Goal: Task Accomplishment & Management: Complete application form

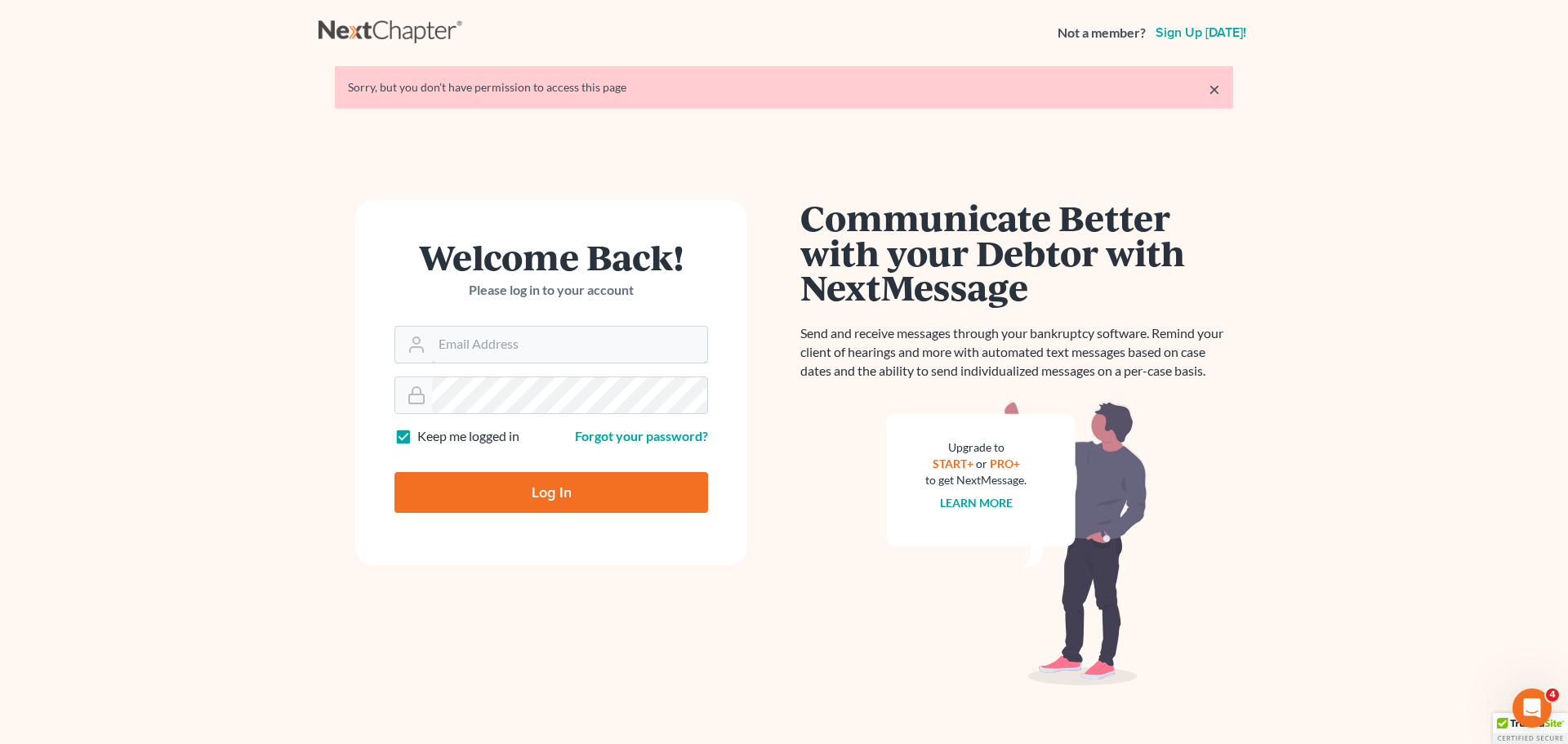
type input "[PERSON_NAME][EMAIL_ADDRESS][DOMAIN_NAME]"
click at [545, 501] on input "Log In" at bounding box center [551, 492] width 314 height 41
type input "Thinking..."
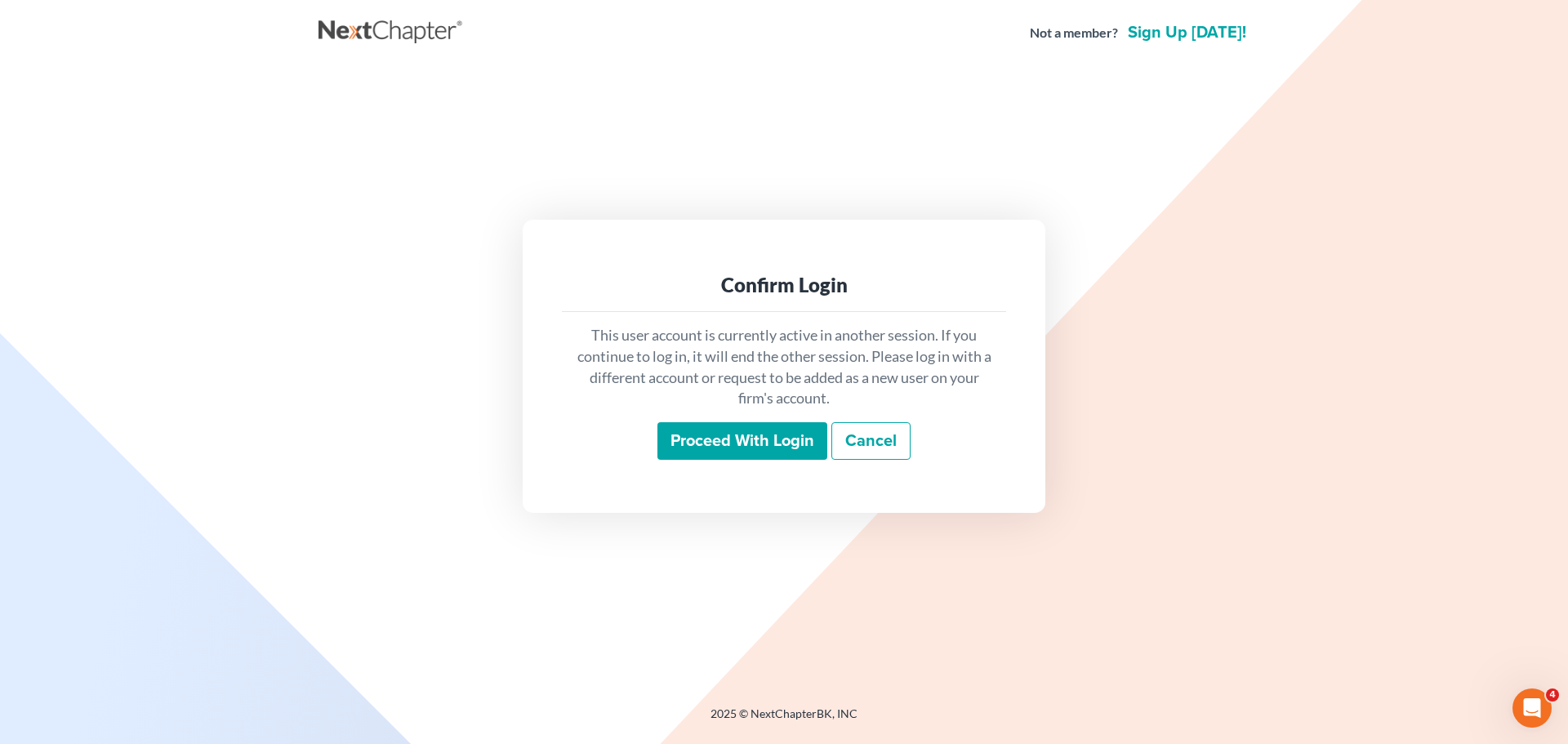
click at [766, 438] on input "Proceed with login" at bounding box center [742, 441] width 170 height 38
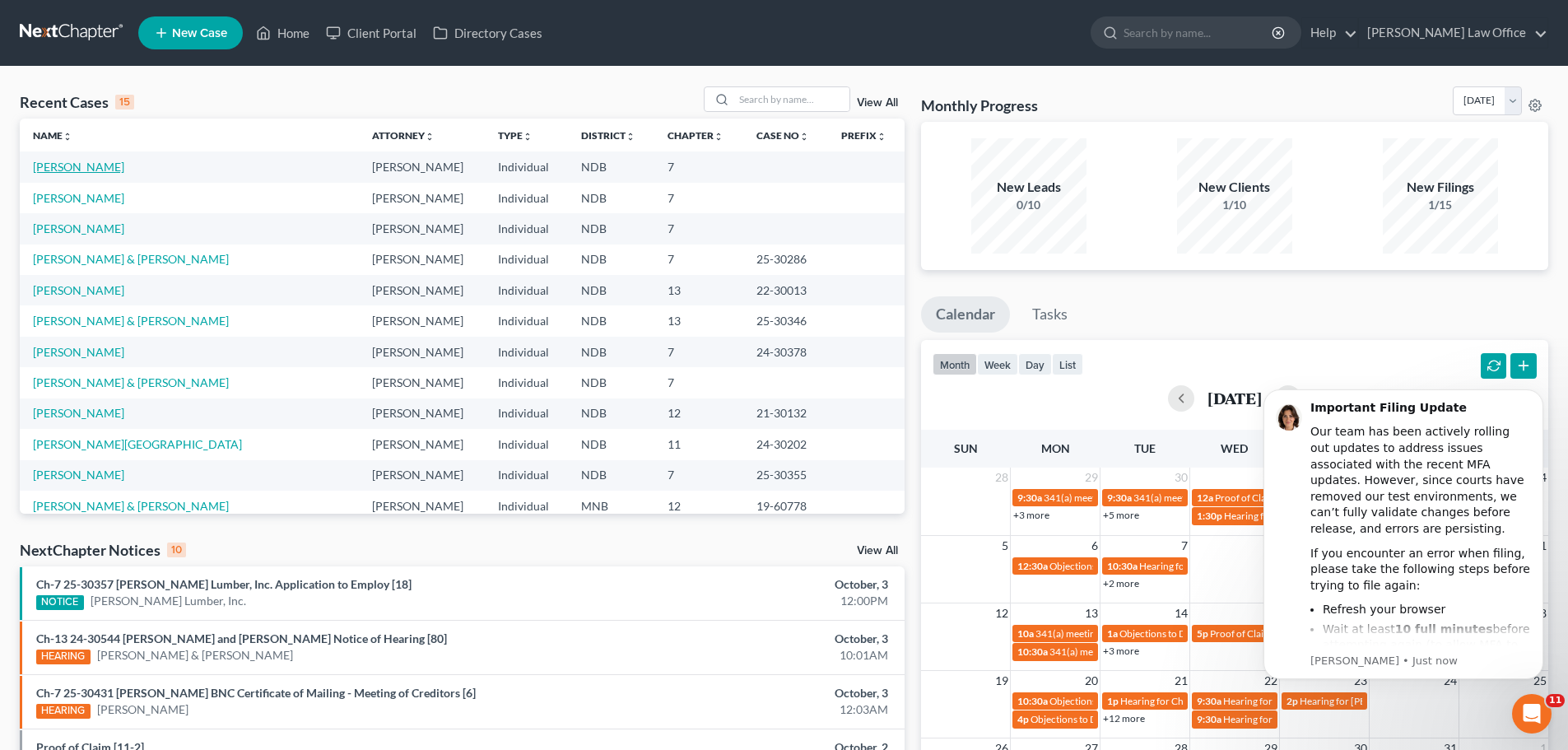
click at [65, 169] on link "[PERSON_NAME]" at bounding box center [79, 166] width 92 height 14
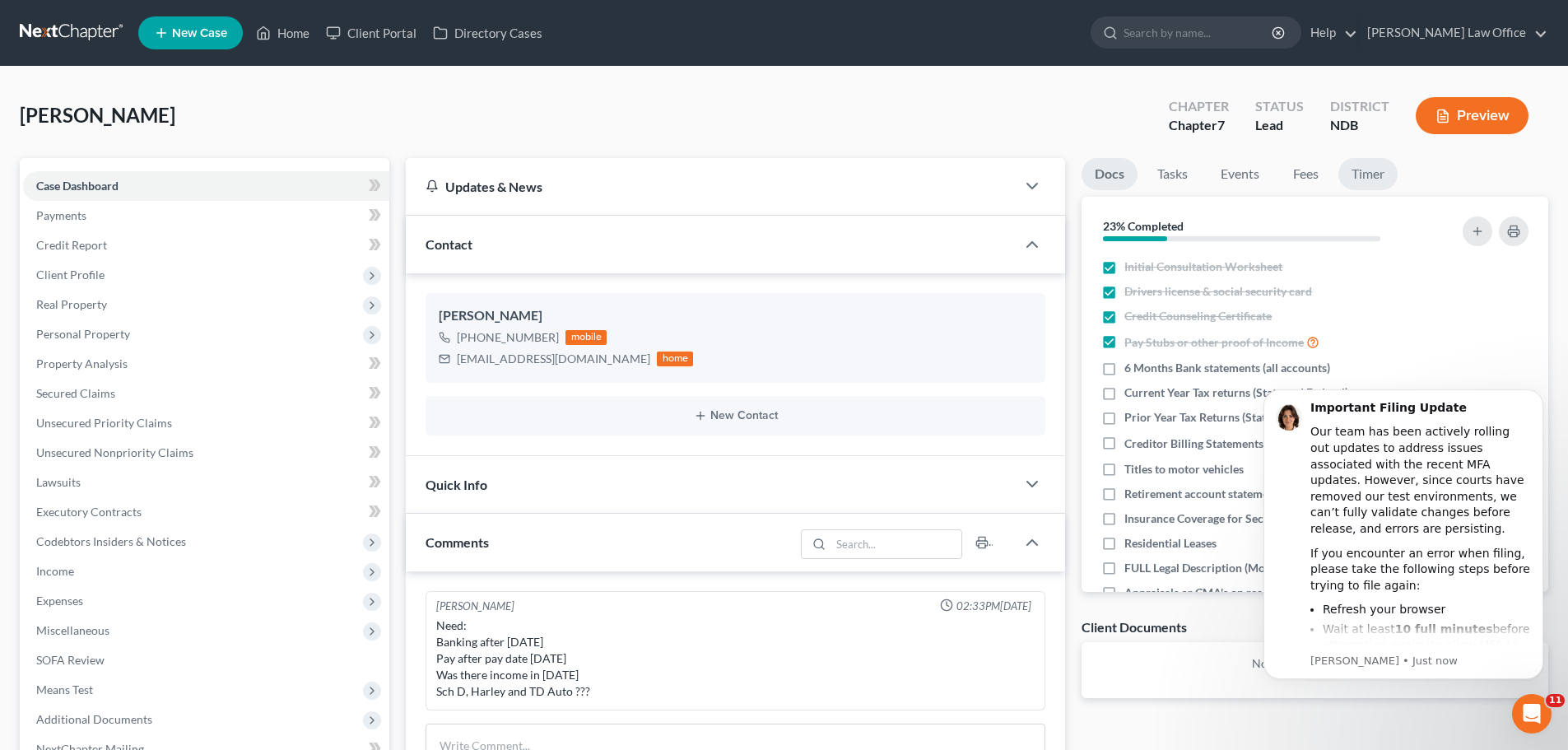
click at [1381, 176] on link "Timer" at bounding box center [1369, 174] width 59 height 32
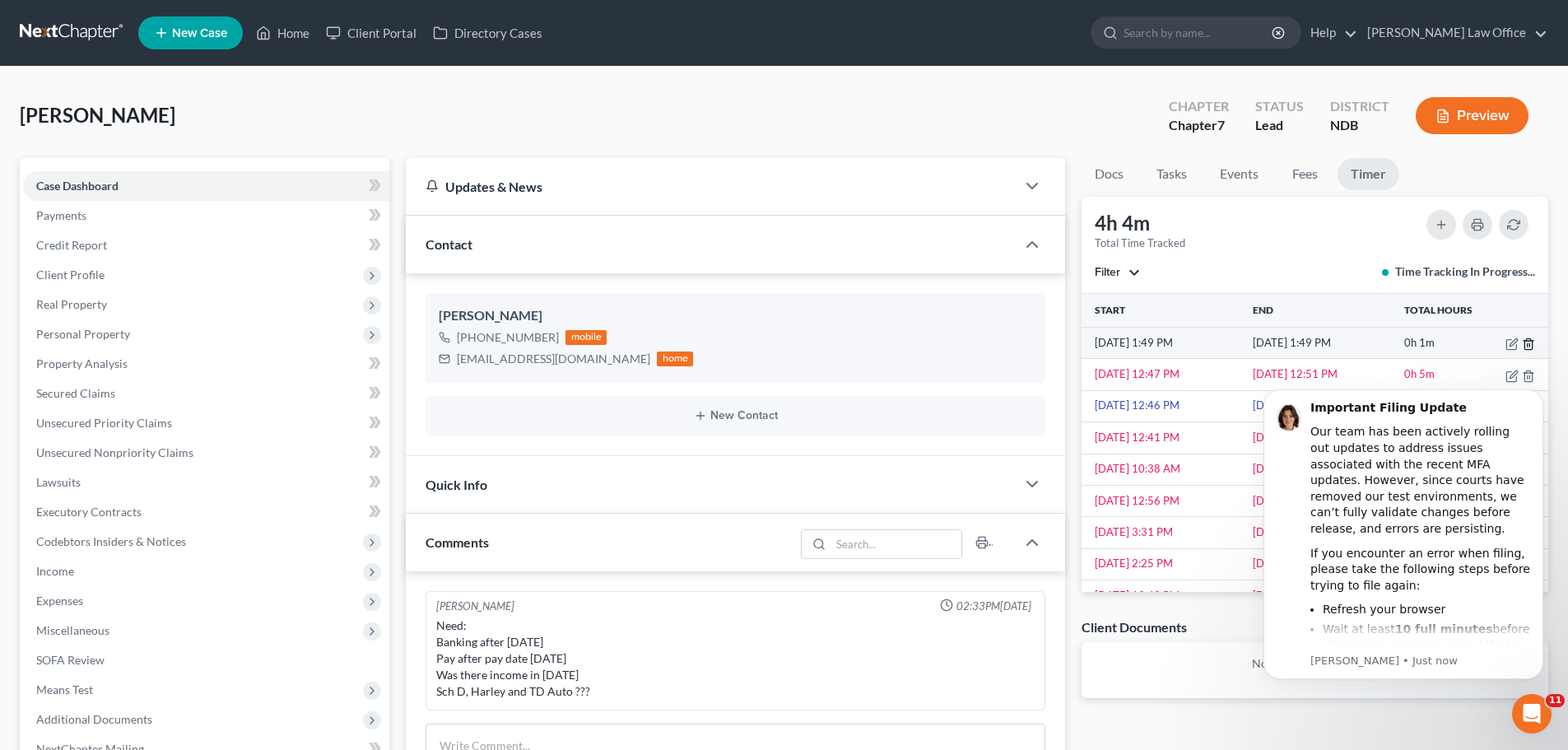
click at [1522, 344] on icon "button" at bounding box center [1529, 344] width 14 height 14
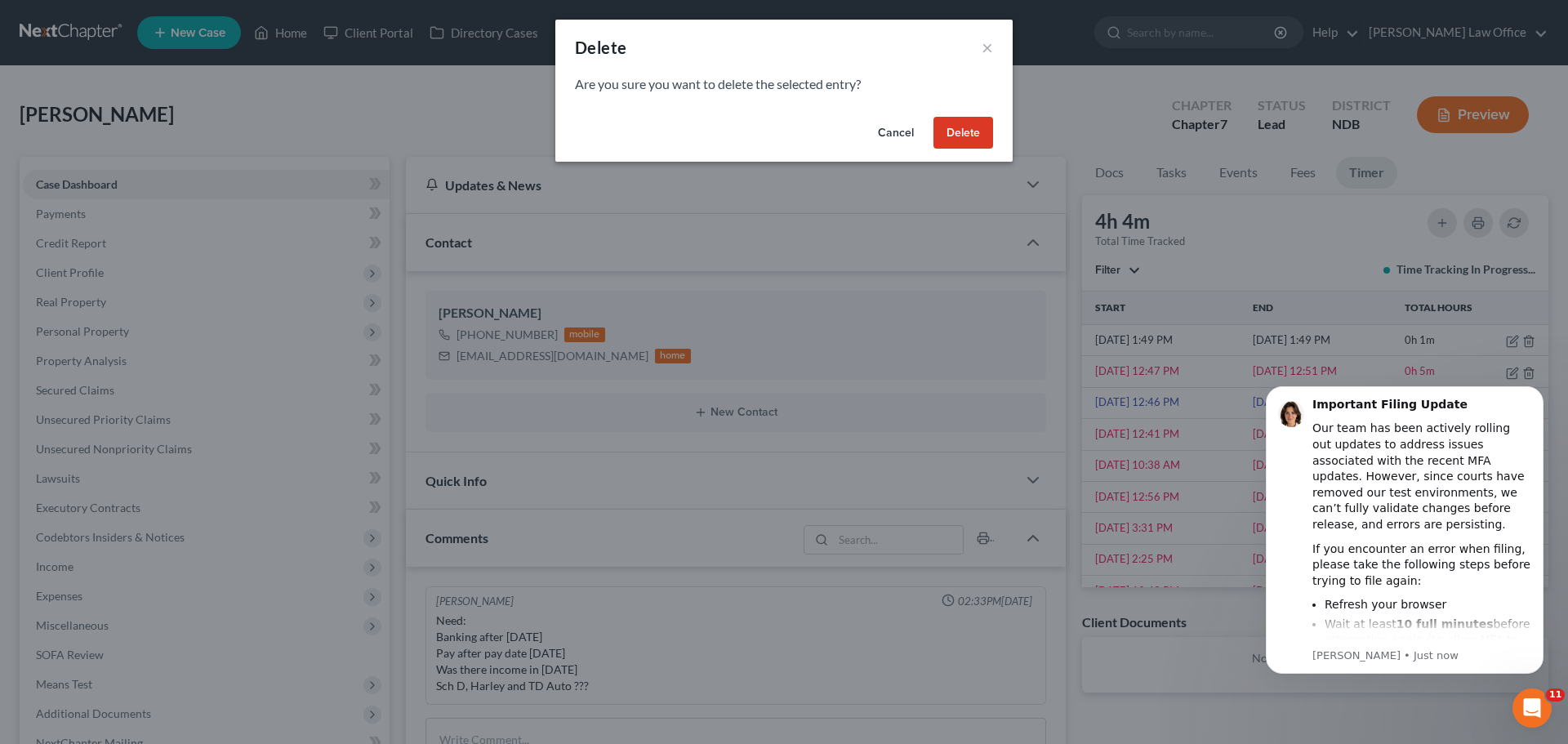
click at [967, 134] on button "Delete" at bounding box center [963, 133] width 60 height 33
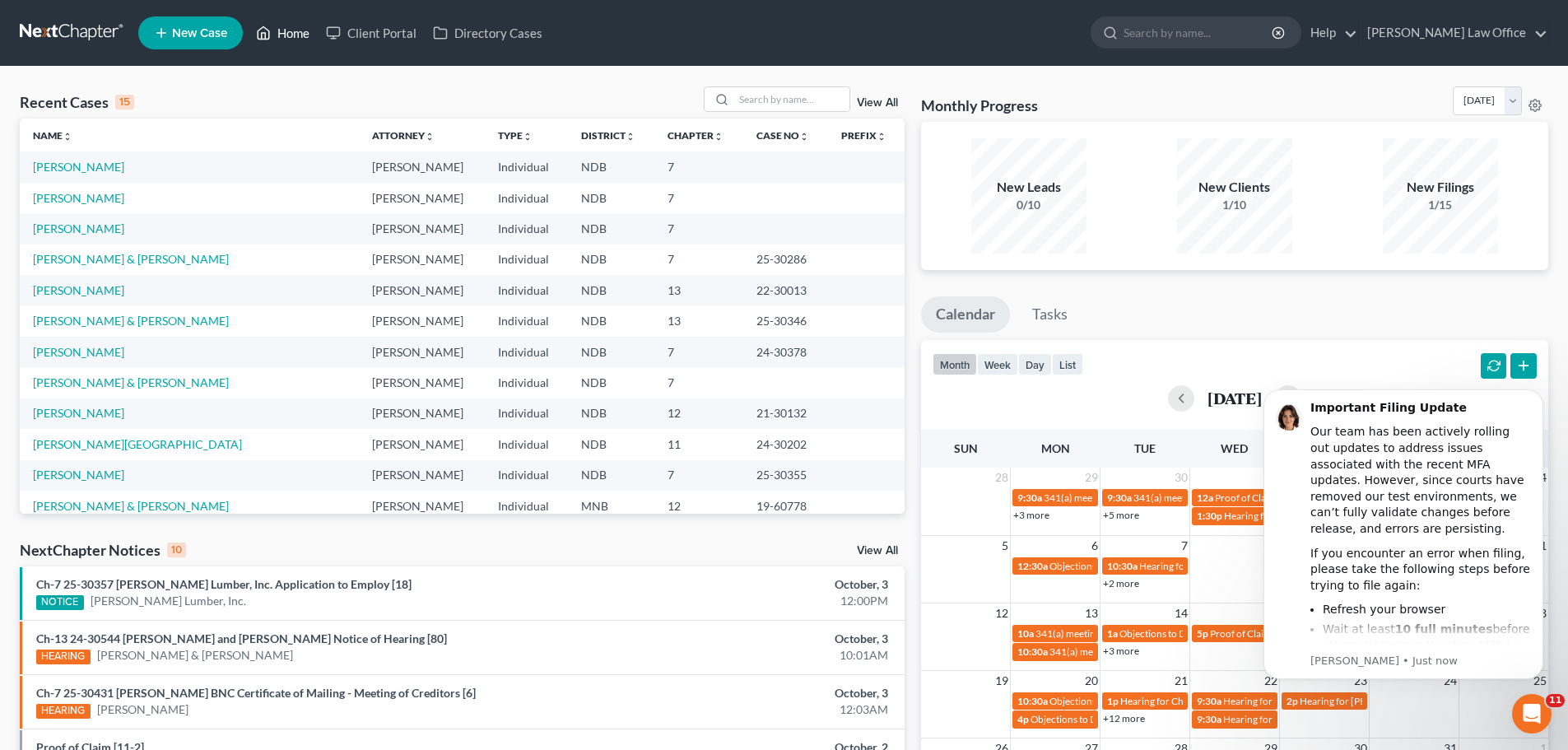
click at [299, 26] on link "Home" at bounding box center [283, 32] width 70 height 30
click at [291, 32] on link "Home" at bounding box center [283, 32] width 70 height 30
click at [63, 232] on link "[PERSON_NAME]" at bounding box center [79, 228] width 92 height 14
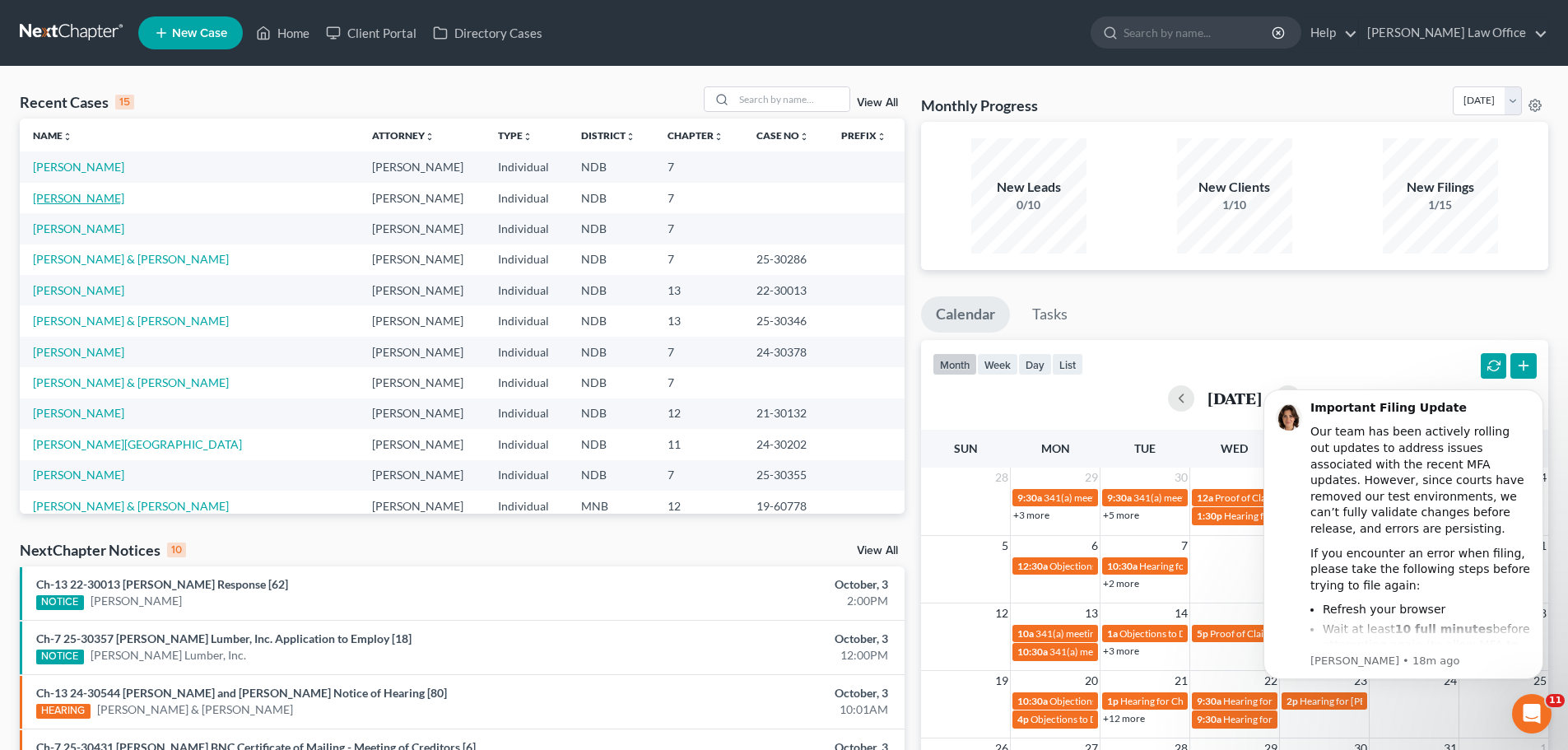
click at [53, 195] on link "[PERSON_NAME]" at bounding box center [79, 198] width 92 height 14
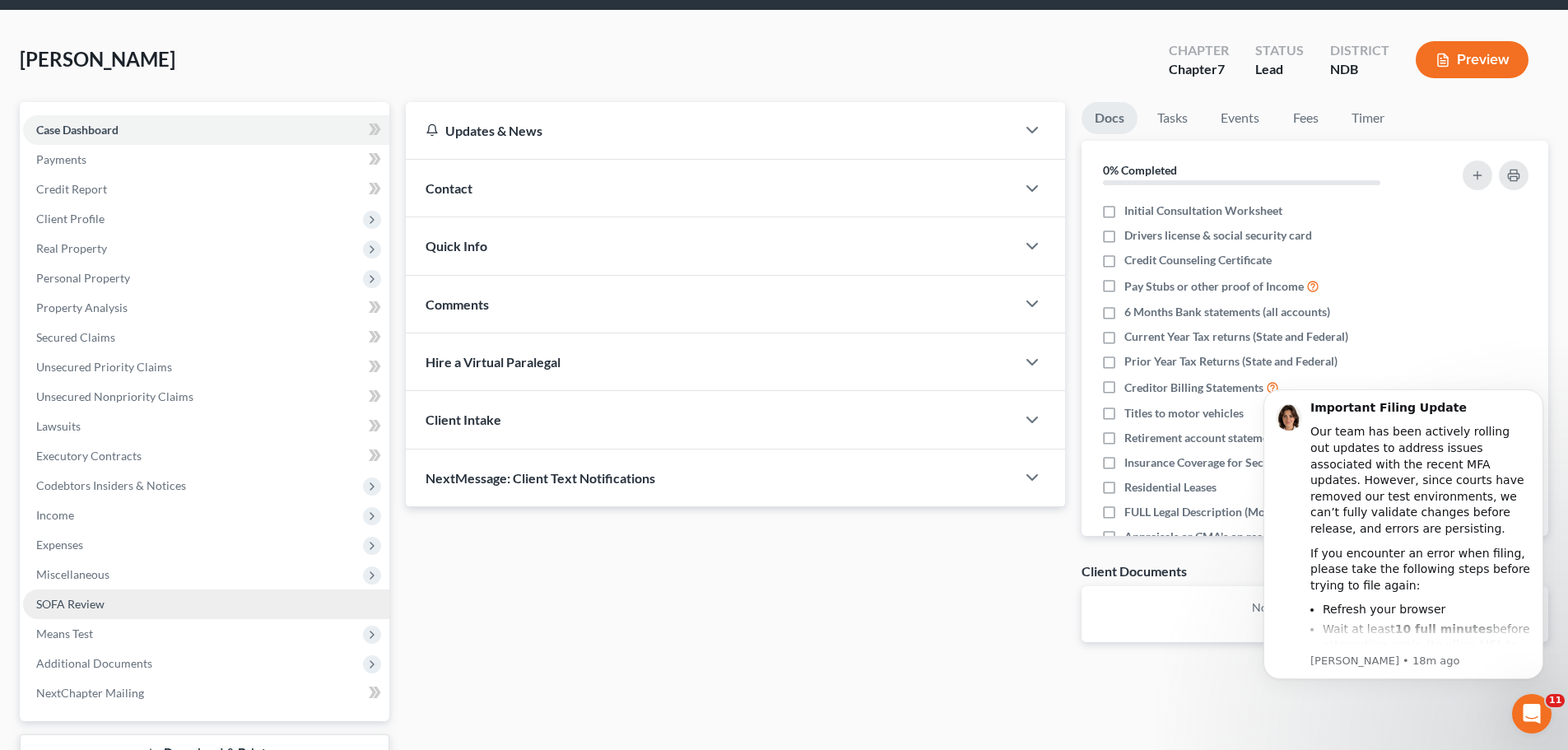
scroll to position [165, 0]
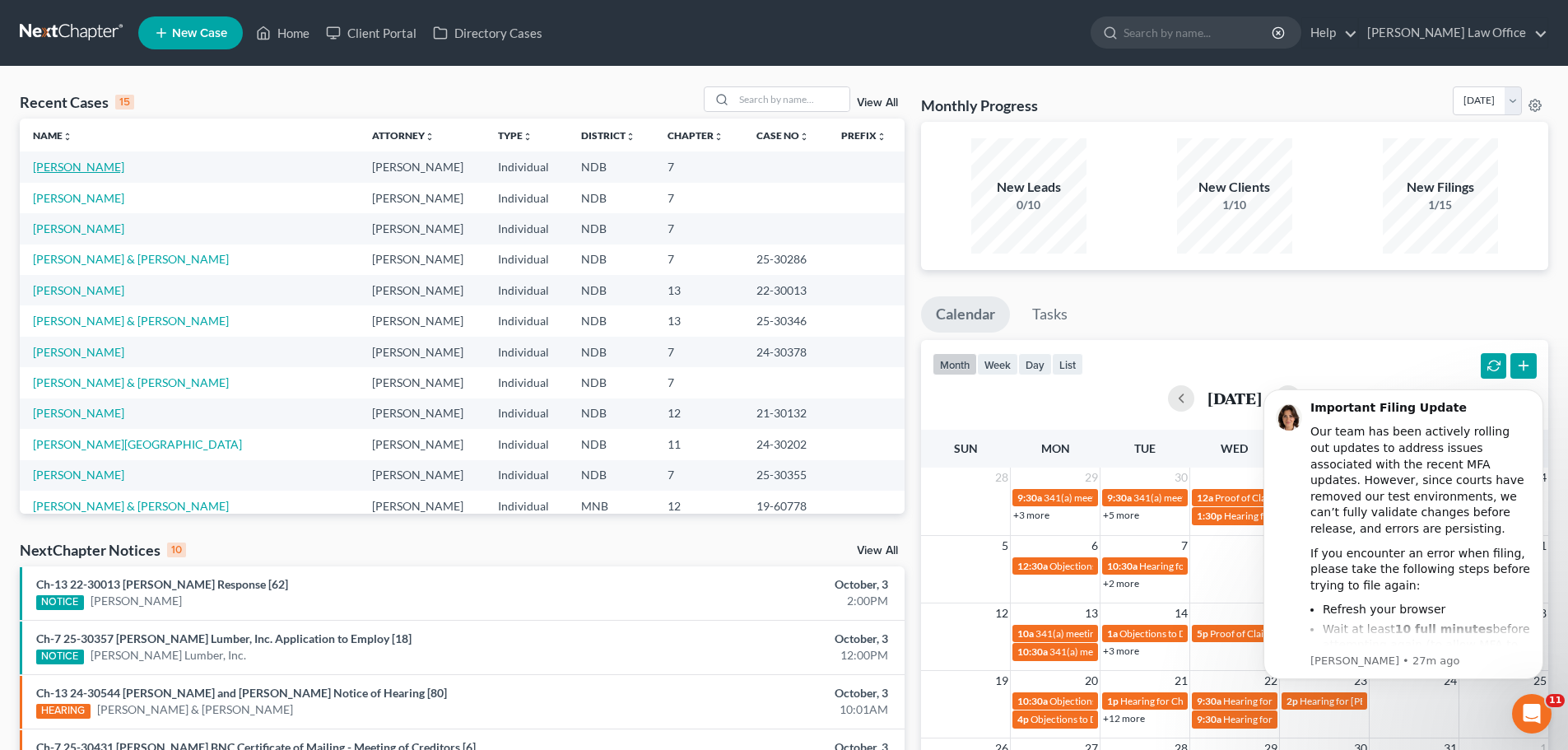
click at [56, 165] on link "[PERSON_NAME]" at bounding box center [79, 166] width 92 height 14
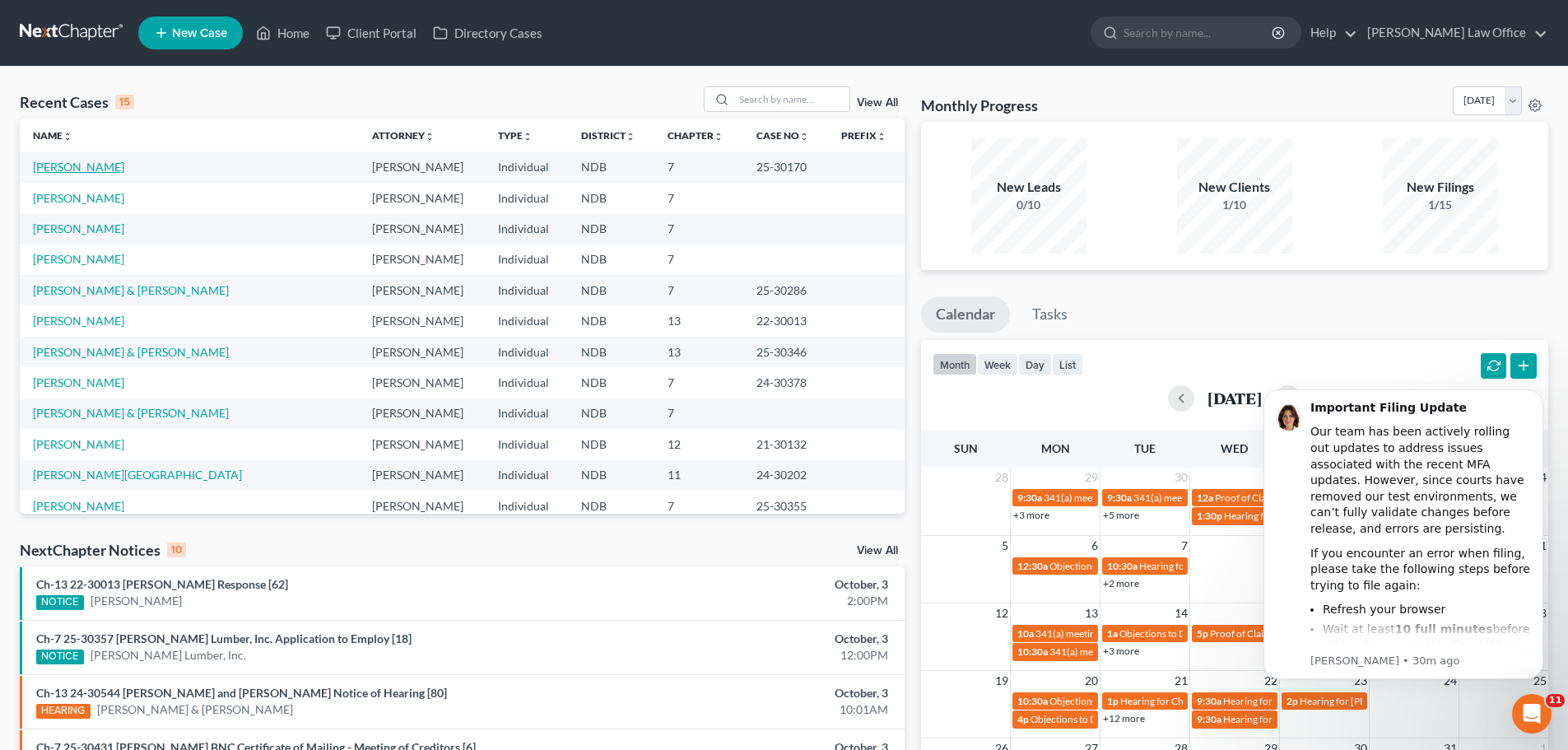
click at [81, 166] on link "[PERSON_NAME]" at bounding box center [79, 166] width 92 height 14
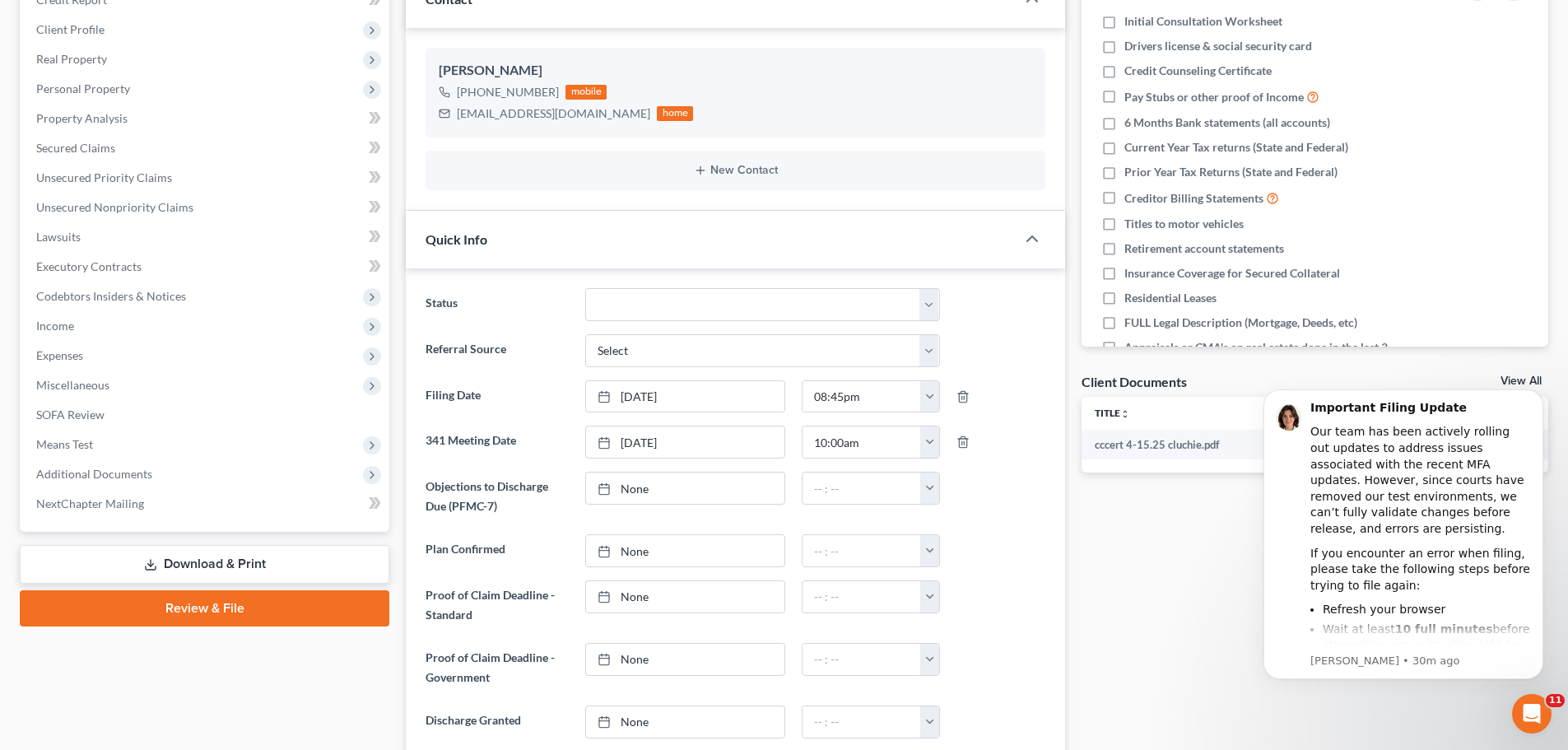
scroll to position [247, 0]
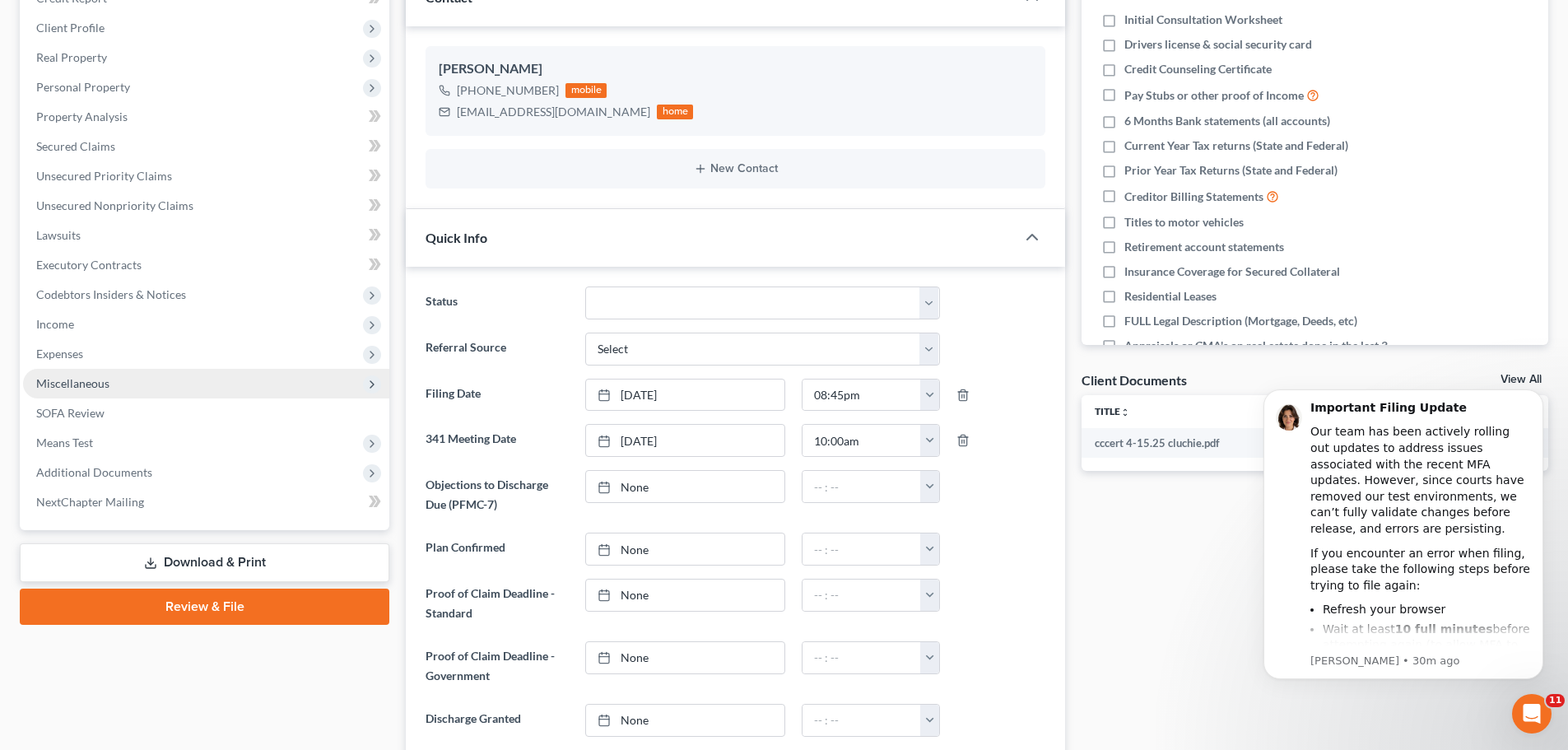
click at [82, 379] on span "Miscellaneous" at bounding box center [73, 383] width 73 height 14
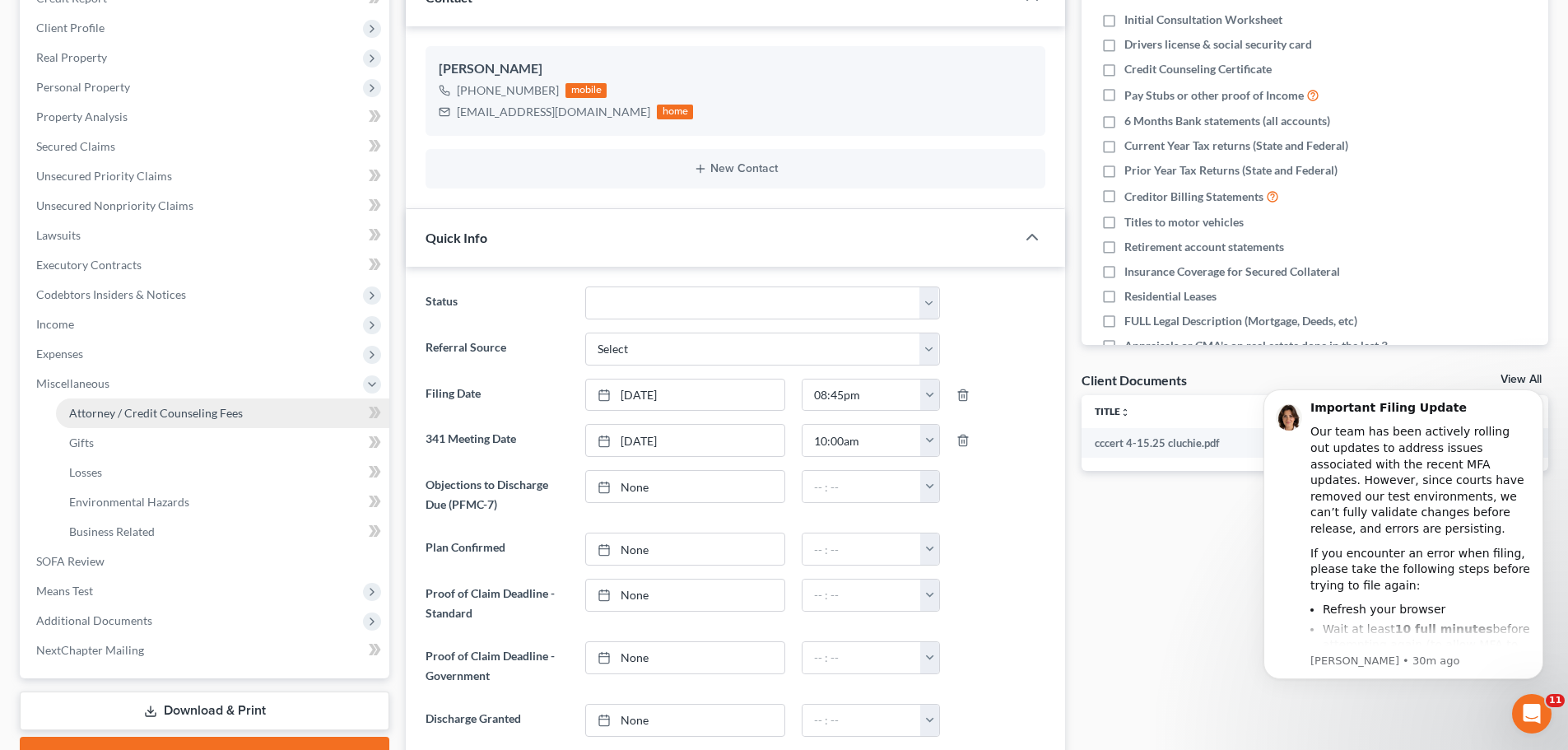
click at [132, 412] on span "Attorney / Credit Counseling Fees" at bounding box center [155, 412] width 174 height 14
select select "5"
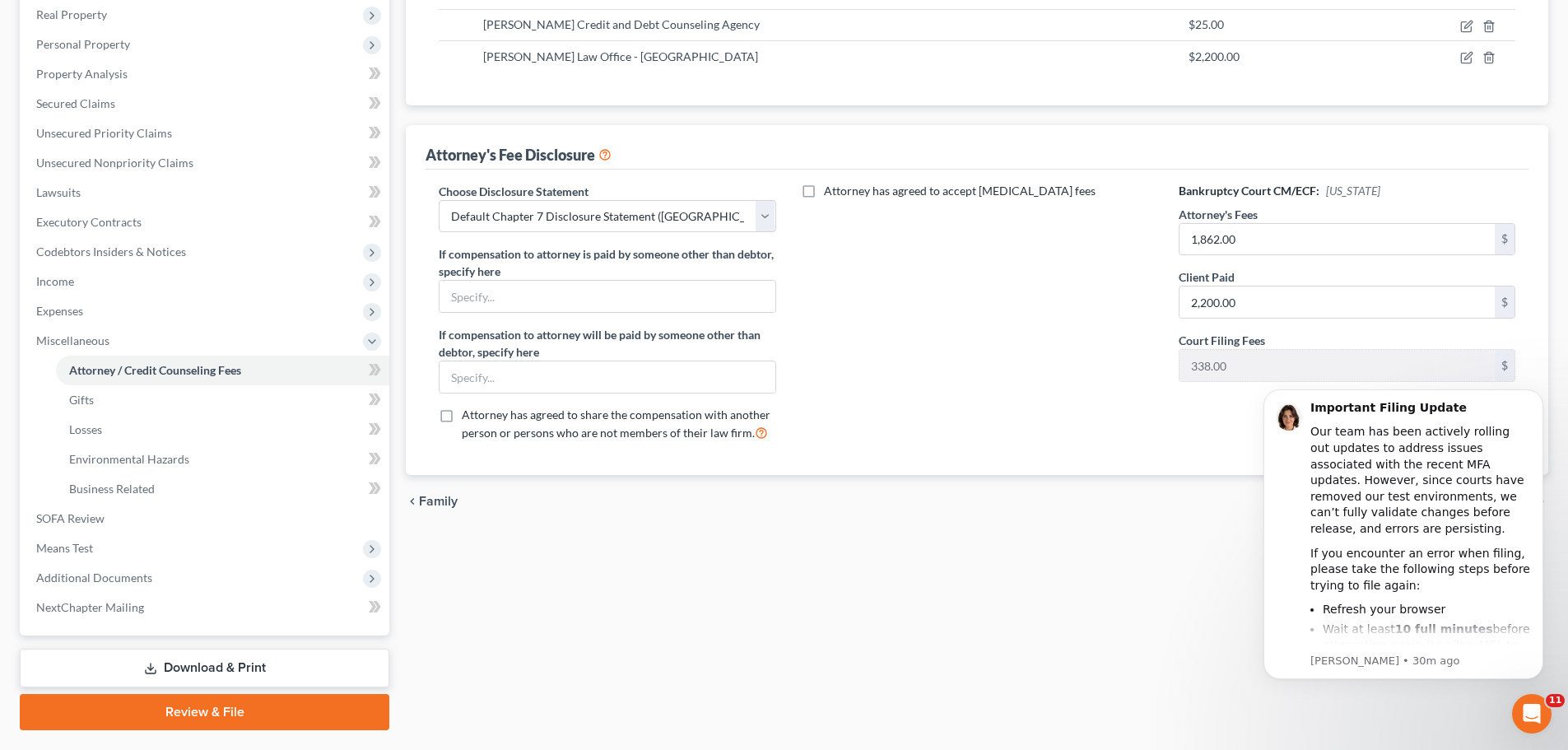
scroll to position [333, 0]
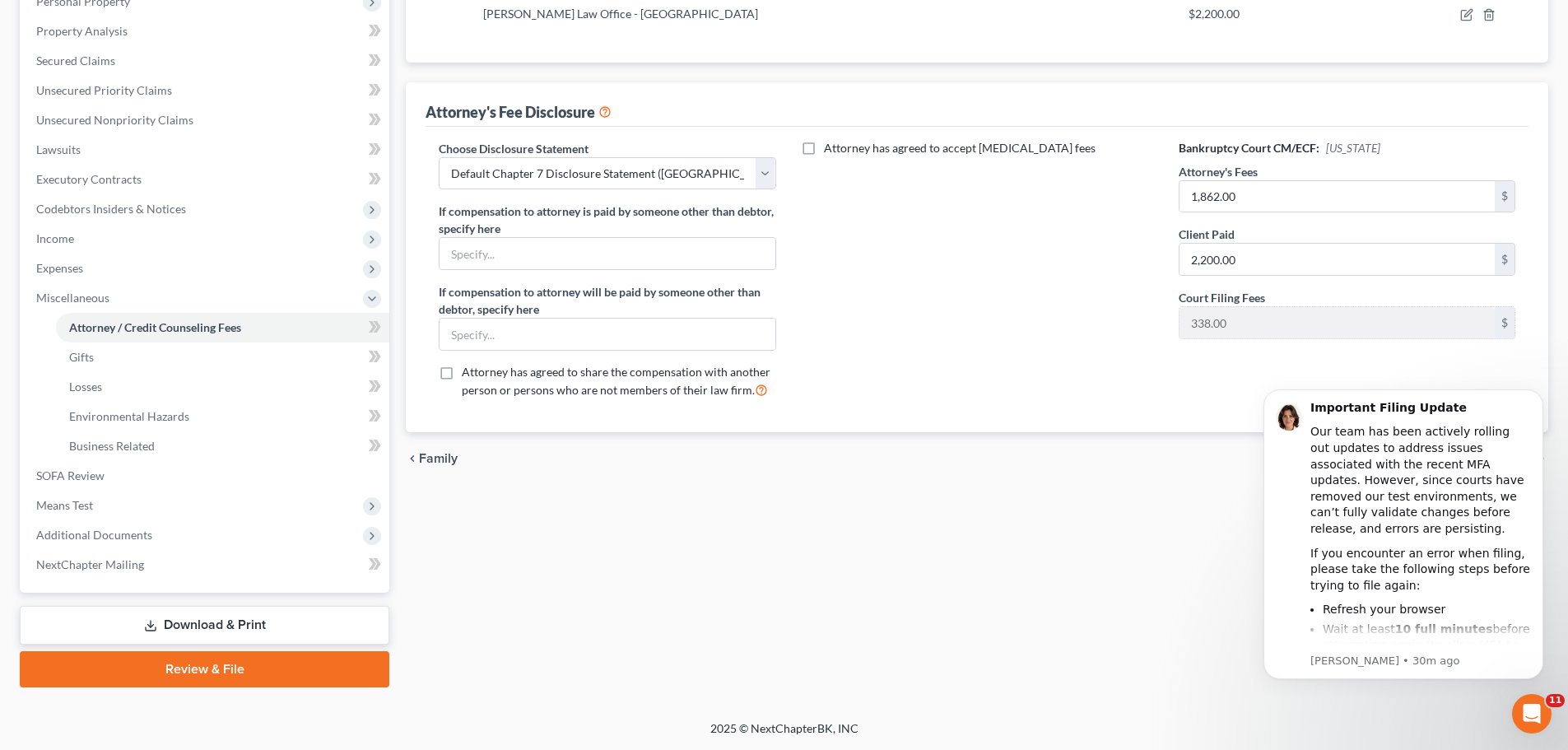
click at [824, 149] on label "Attorney has agreed to accept [MEDICAL_DATA] fees" at bounding box center [960, 148] width 272 height 16
click at [831, 149] on input "Attorney has agreed to accept [MEDICAL_DATA] fees" at bounding box center [836, 145] width 11 height 11
checkbox input "true"
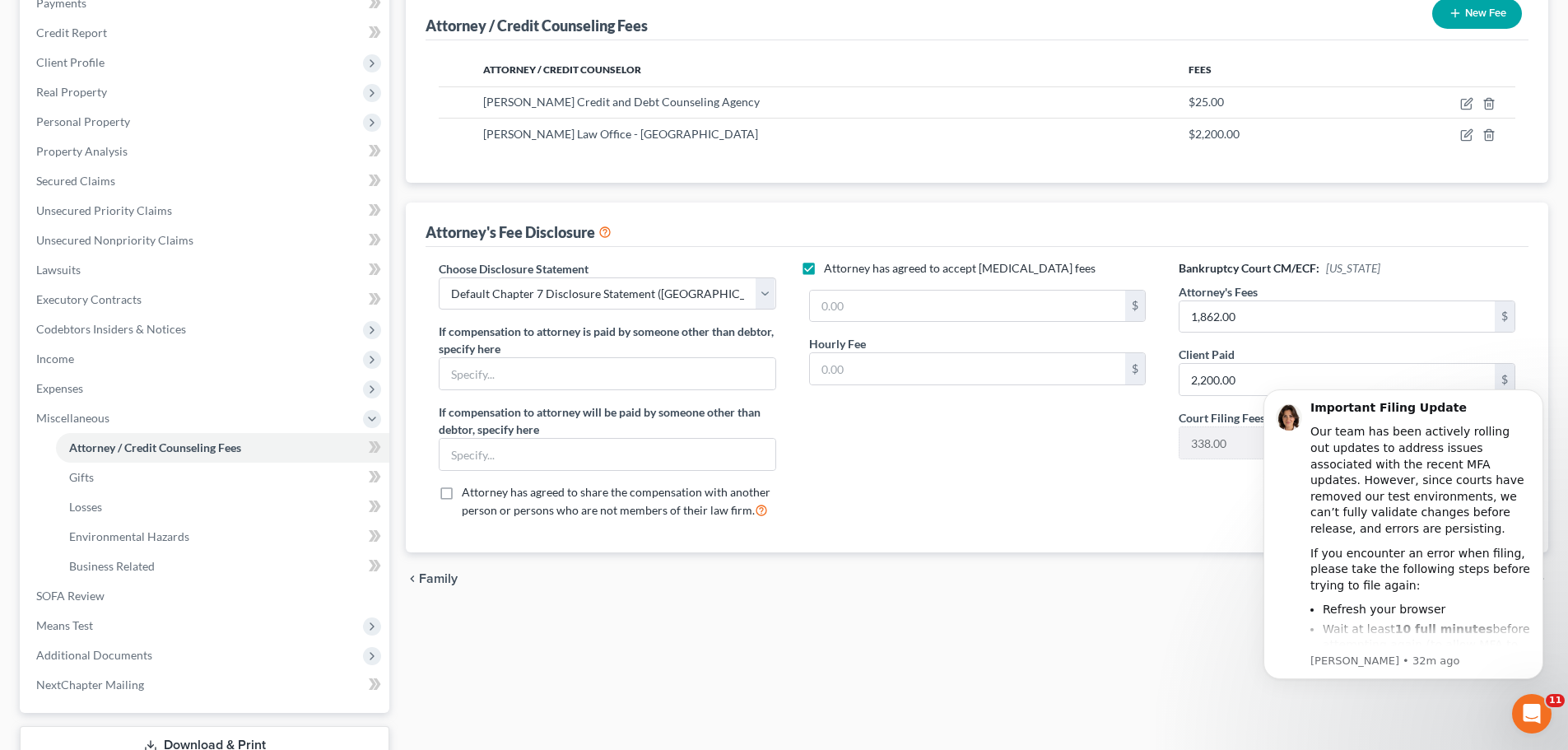
scroll to position [247, 0]
